Goal: Information Seeking & Learning: Learn about a topic

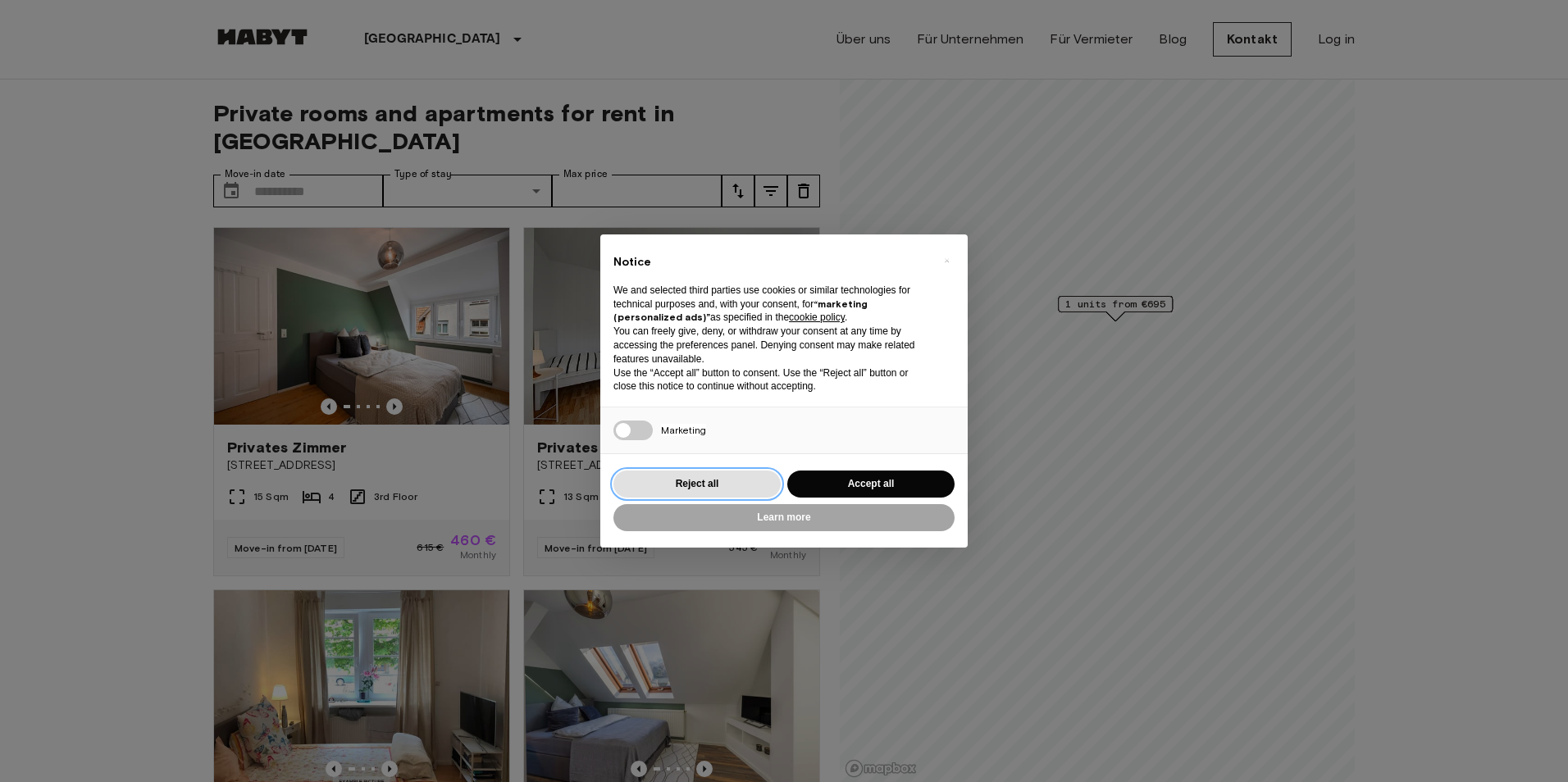
click at [709, 496] on button "Reject all" at bounding box center [697, 484] width 167 height 27
